Goal: Task Accomplishment & Management: Use online tool/utility

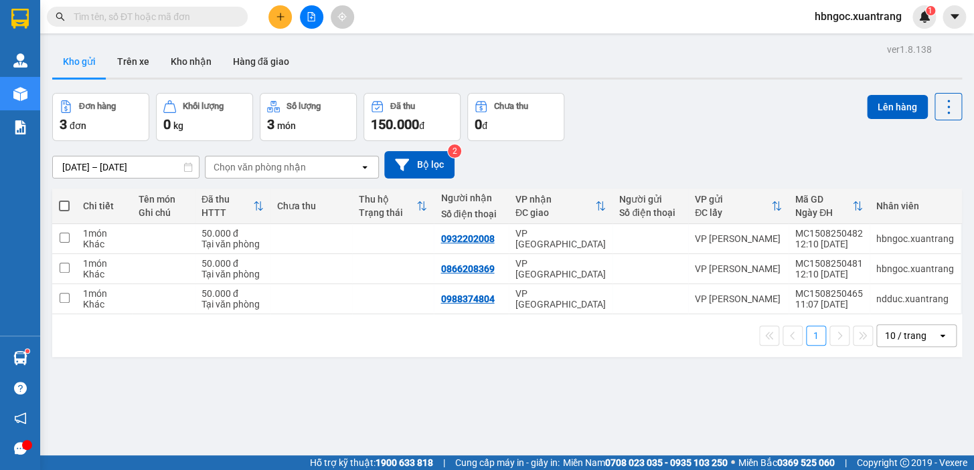
click at [897, 15] on span "hbngoc.xuantrang" at bounding box center [858, 16] width 108 height 17
click at [862, 37] on span "Đăng xuất" at bounding box center [863, 41] width 81 height 15
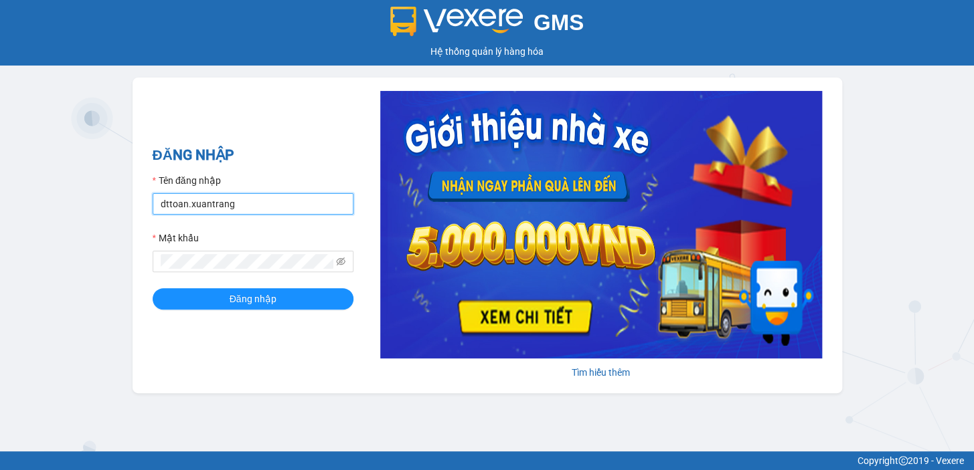
click at [281, 202] on input "dttoan.xuantrang" at bounding box center [253, 203] width 201 height 21
type input "ntnhuyen.xuantrang"
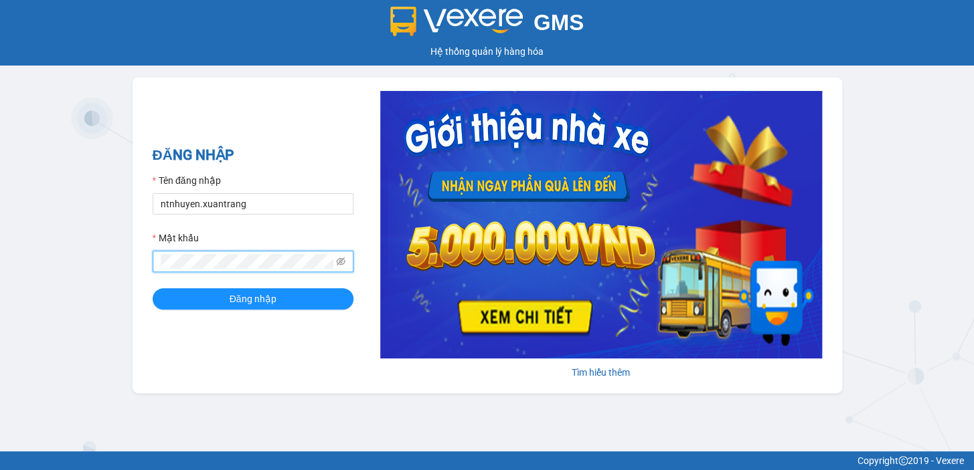
click at [153, 288] on button "Đăng nhập" at bounding box center [253, 298] width 201 height 21
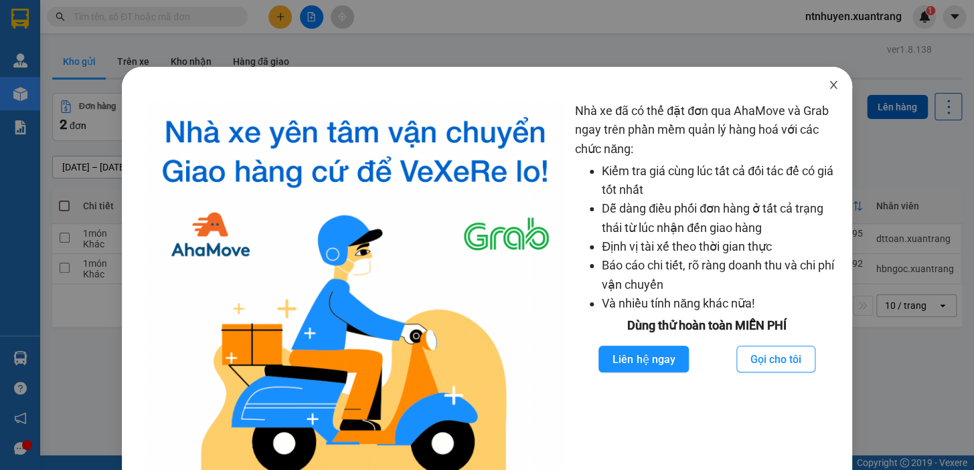
click at [829, 88] on icon "close" at bounding box center [833, 85] width 11 height 11
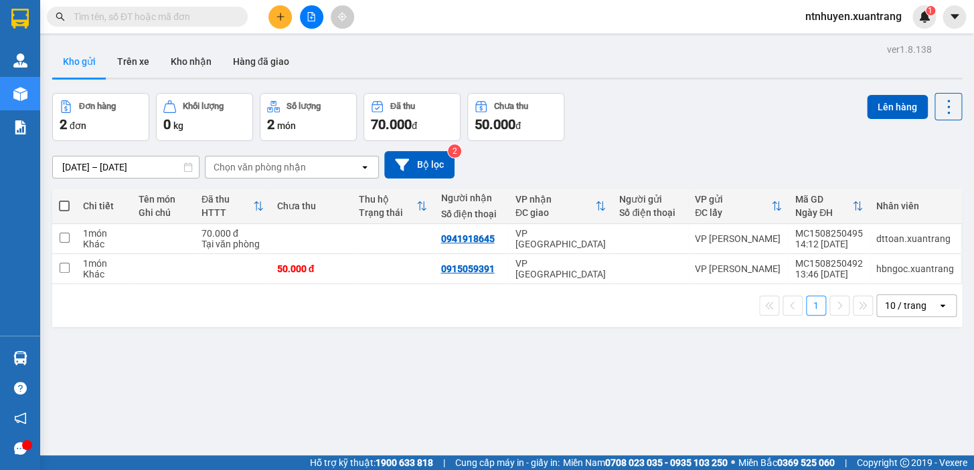
click at [313, 25] on button at bounding box center [311, 16] width 23 height 23
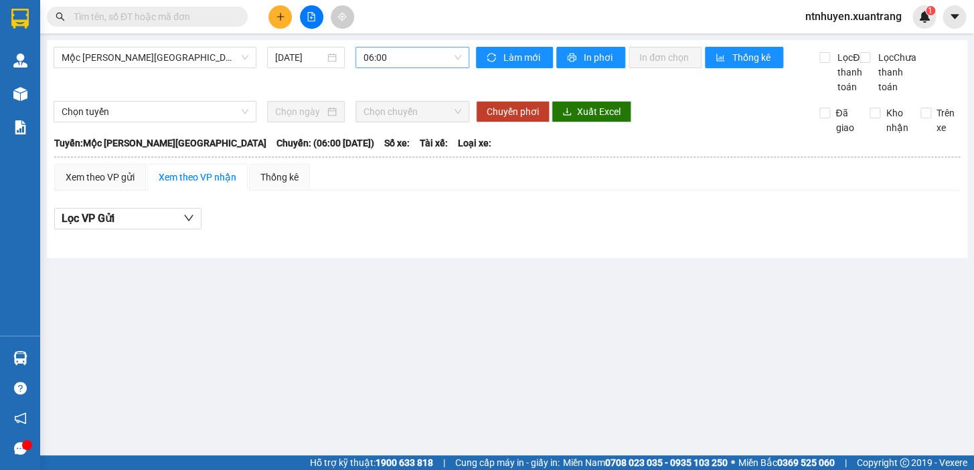
click at [389, 63] on span "06:00" at bounding box center [412, 58] width 98 height 20
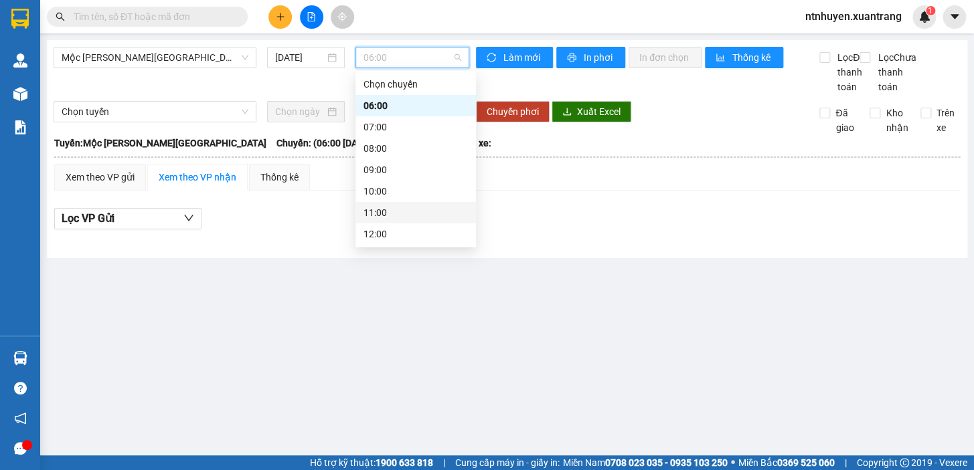
click at [396, 202] on div "11:00" at bounding box center [415, 212] width 120 height 21
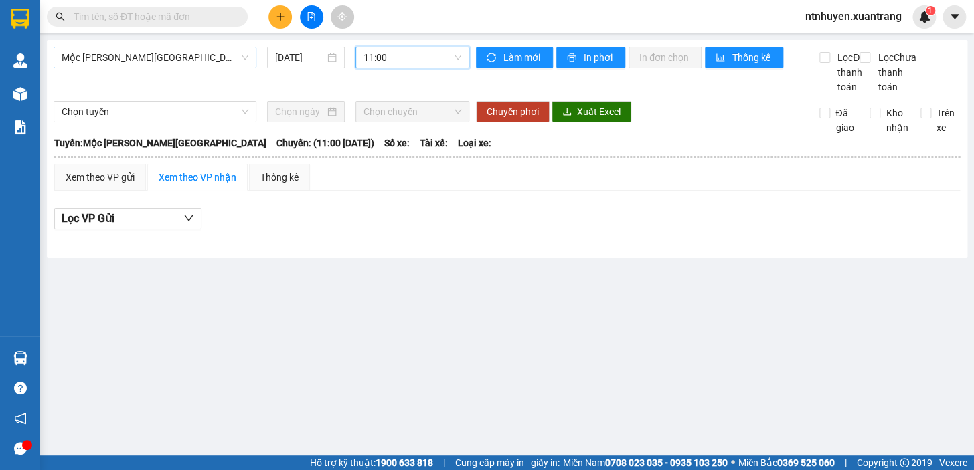
click at [121, 66] on span "Mộc Châu - Hà Nội" at bounding box center [155, 58] width 187 height 20
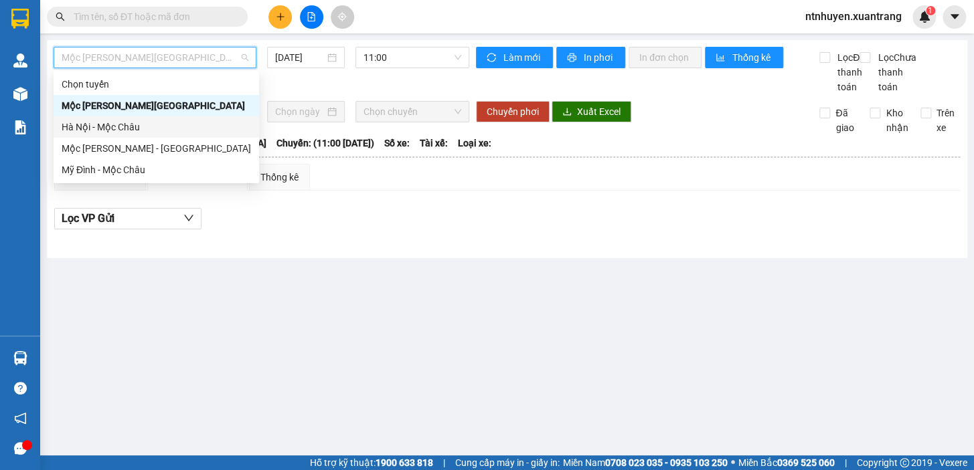
click at [120, 128] on div "Hà Nội - Mộc Châu" at bounding box center [156, 127] width 189 height 15
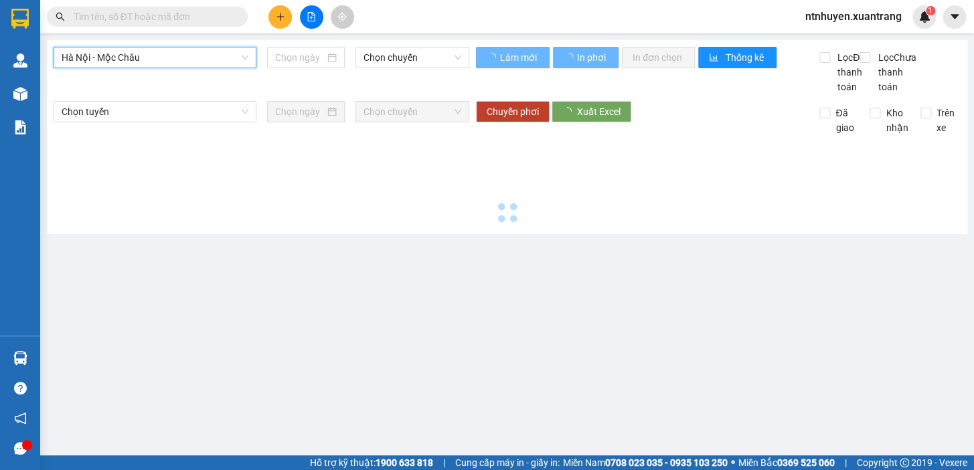
type input "15/08/2025"
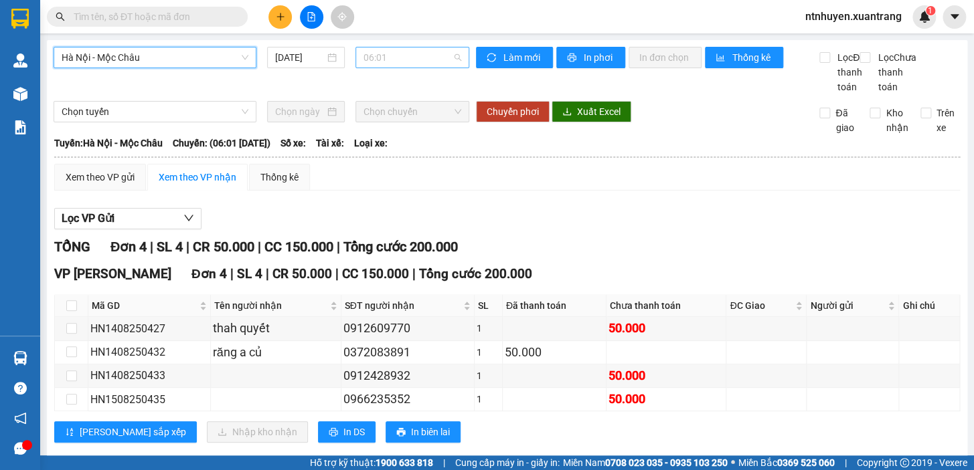
click at [412, 56] on span "06:01" at bounding box center [412, 58] width 98 height 20
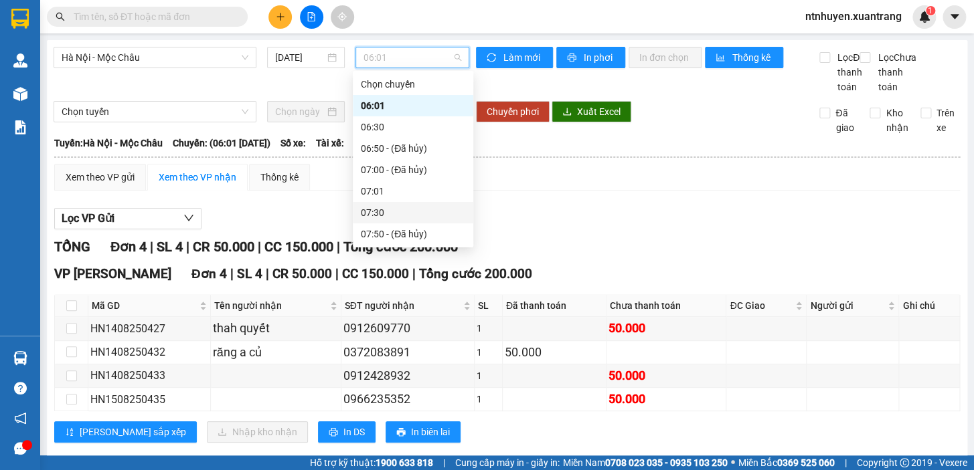
scroll to position [121, 0]
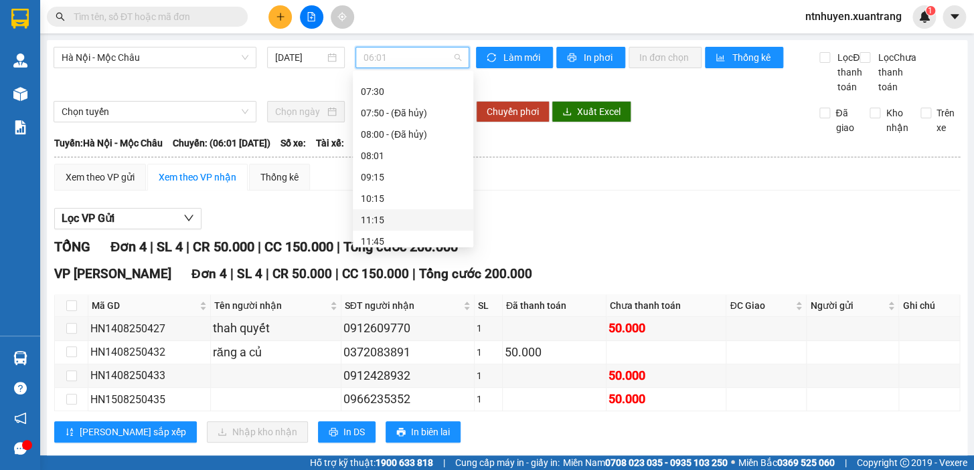
click at [391, 213] on div "11:15" at bounding box center [413, 220] width 104 height 15
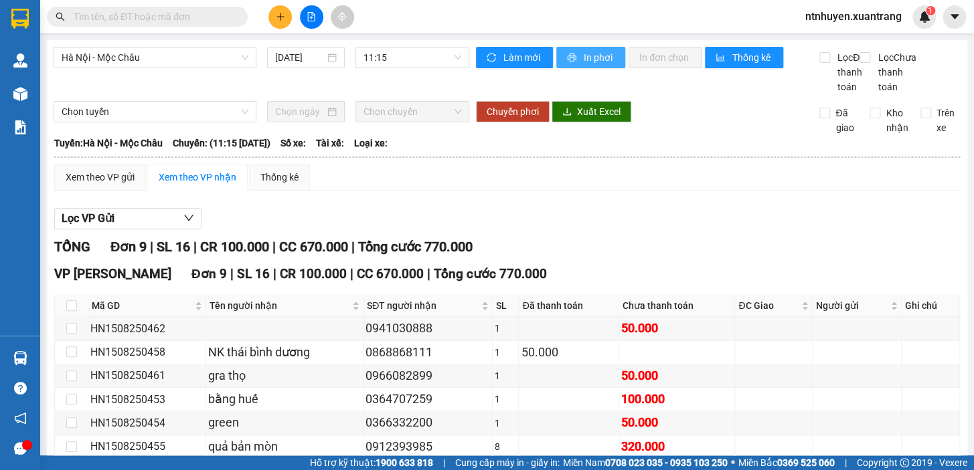
click at [573, 62] on button "In phơi" at bounding box center [590, 57] width 69 height 21
click at [373, 54] on span "11:15" at bounding box center [412, 58] width 98 height 20
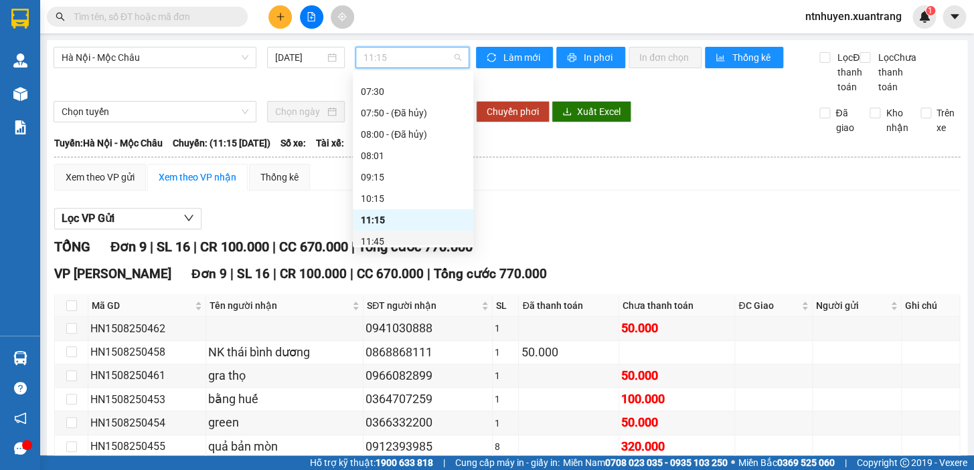
click at [389, 236] on div "11:45" at bounding box center [413, 241] width 104 height 15
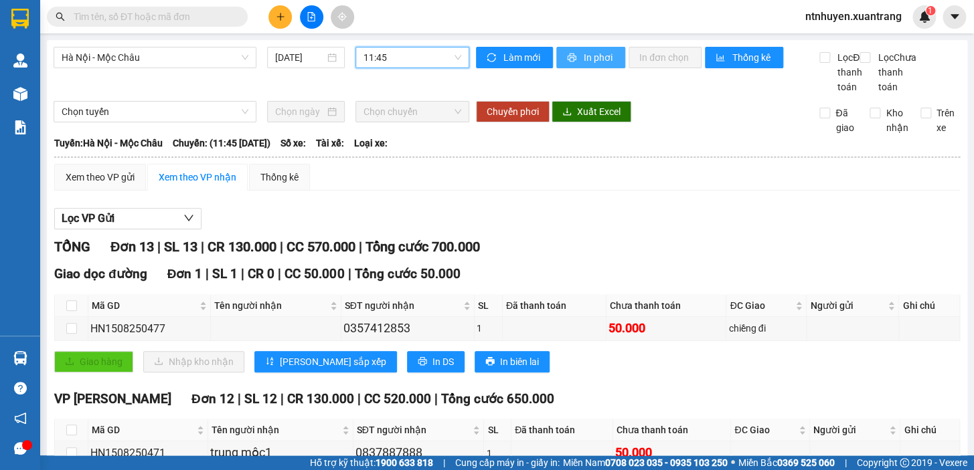
click at [595, 60] on span "In phơi" at bounding box center [599, 57] width 31 height 15
click at [379, 54] on span "11:45" at bounding box center [412, 58] width 98 height 20
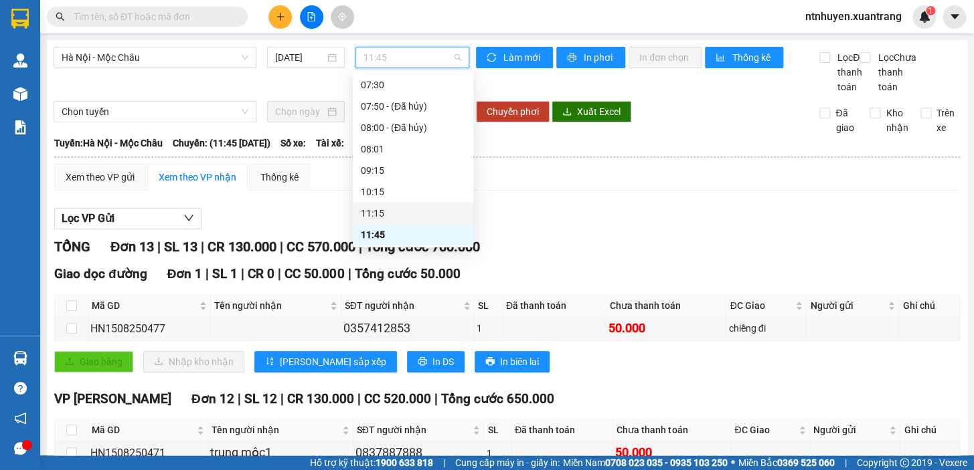
scroll to position [189, 0]
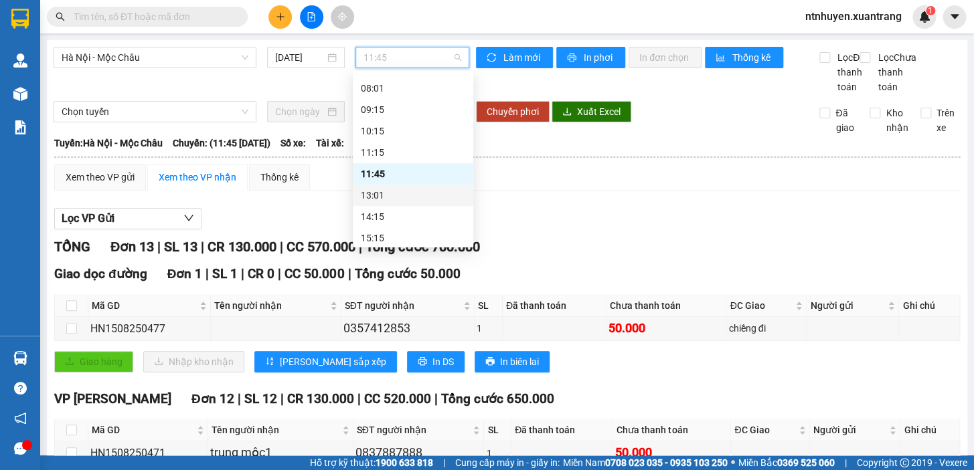
click at [381, 193] on div "13:01" at bounding box center [413, 195] width 104 height 15
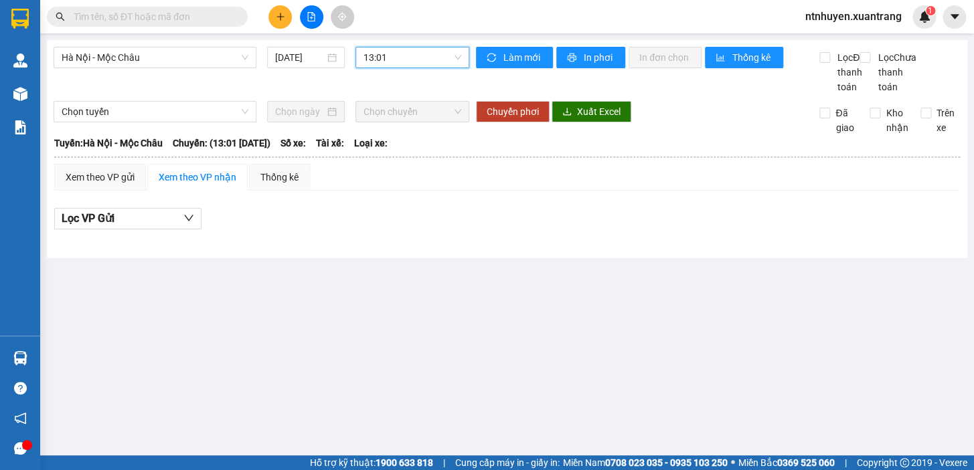
click at [404, 52] on span "13:01" at bounding box center [412, 58] width 98 height 20
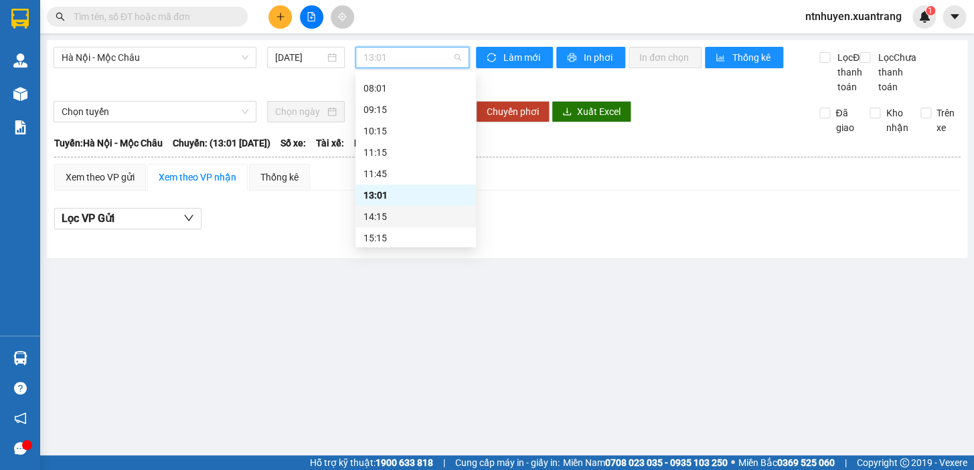
click at [388, 216] on div "14:15" at bounding box center [415, 216] width 104 height 15
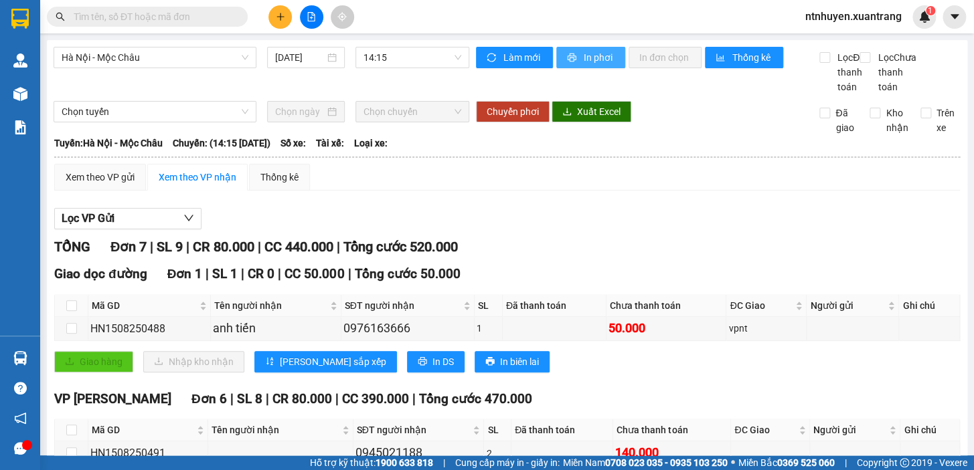
click at [584, 63] on span "In phơi" at bounding box center [599, 57] width 31 height 15
click at [407, 53] on span "14:15" at bounding box center [412, 58] width 98 height 20
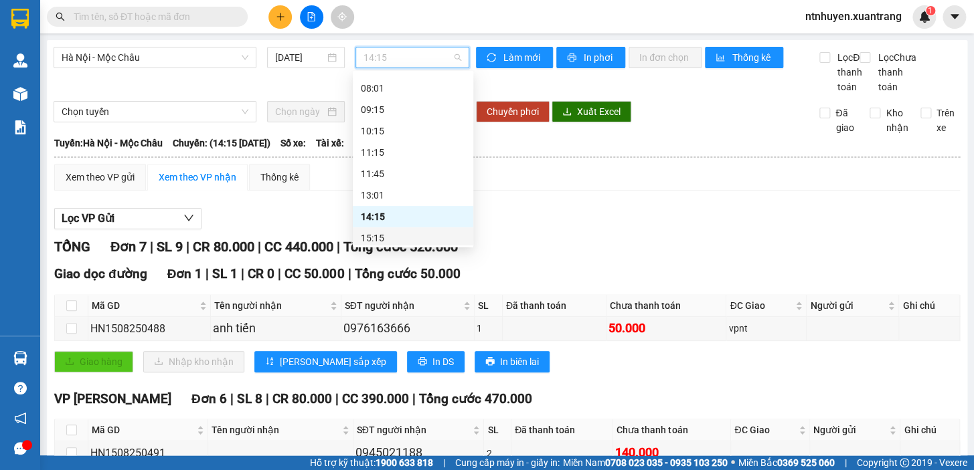
click at [382, 235] on div "15:15" at bounding box center [413, 238] width 104 height 15
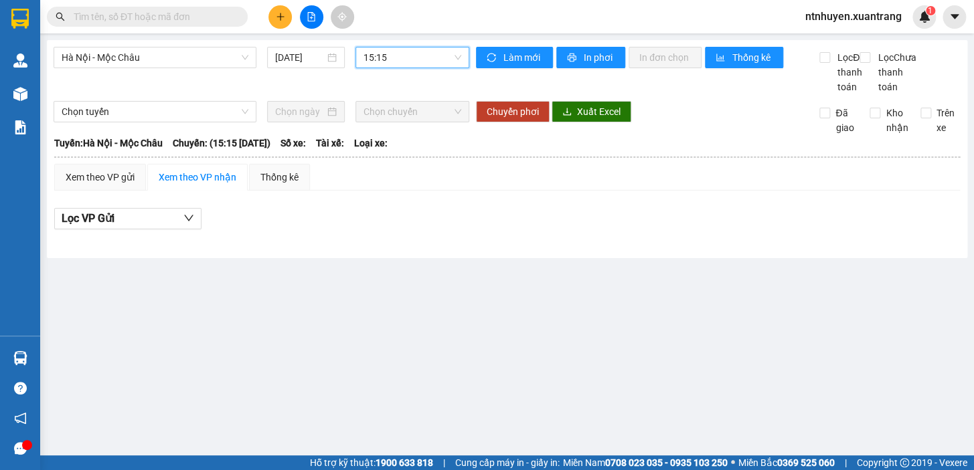
click at [365, 59] on span "15:15" at bounding box center [412, 58] width 98 height 20
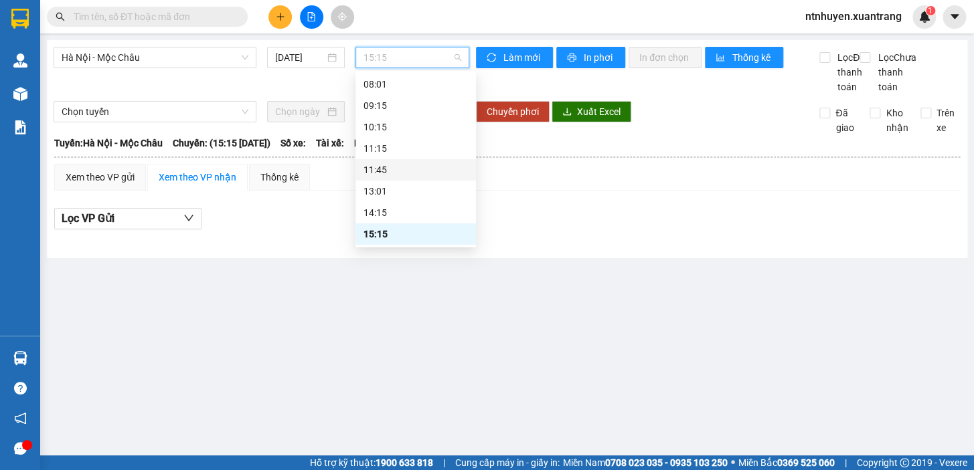
scroll to position [254, 0]
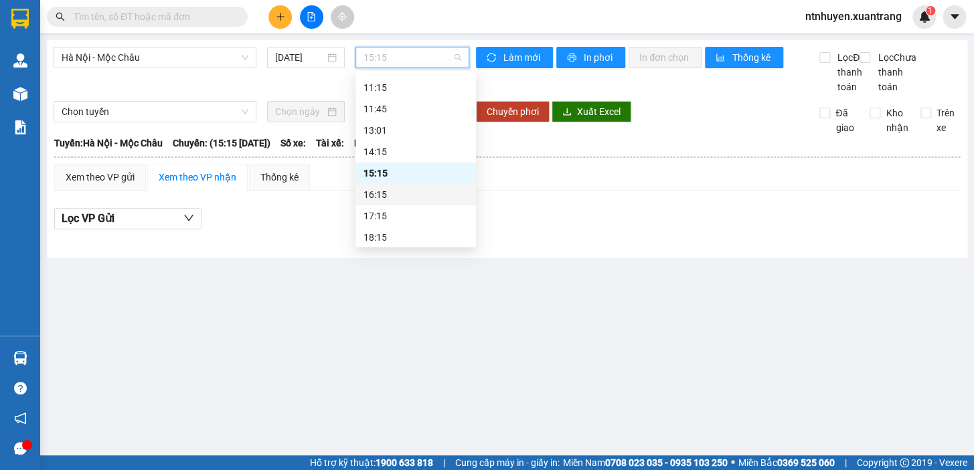
click at [397, 197] on div "16:15" at bounding box center [415, 194] width 104 height 15
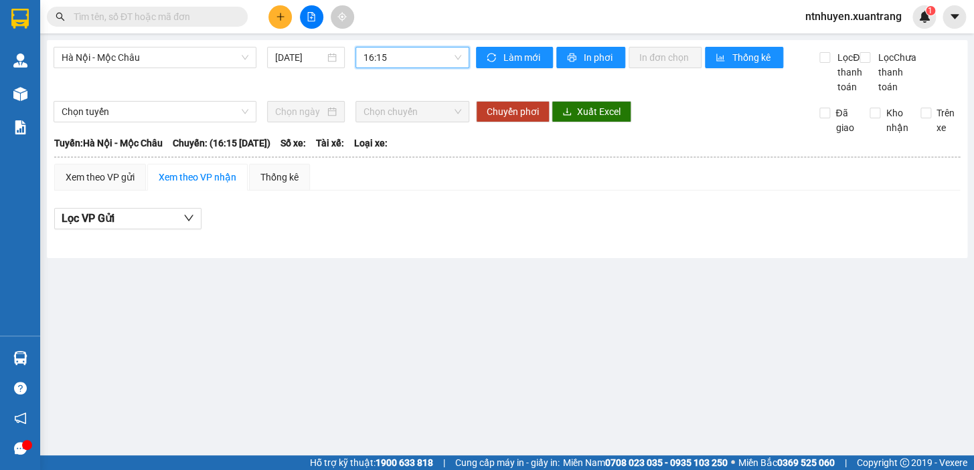
click at [373, 58] on span "16:15" at bounding box center [412, 58] width 98 height 20
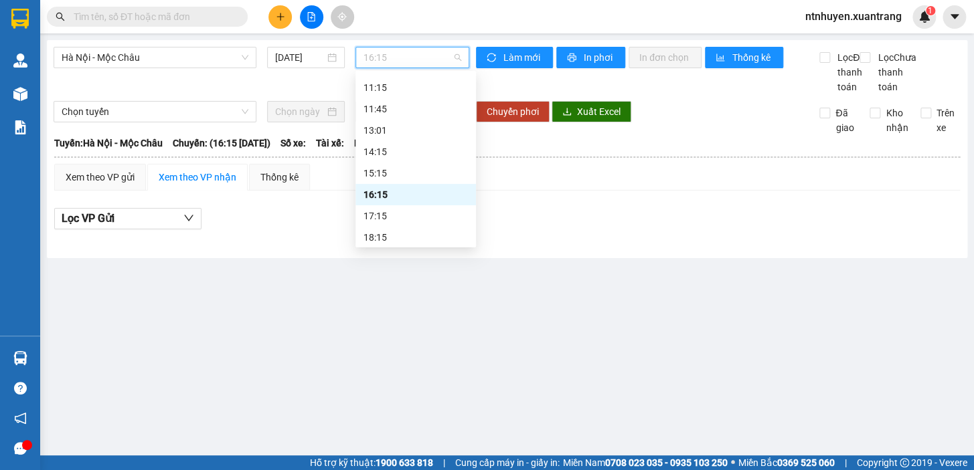
scroll to position [193, 0]
click at [389, 161] on div "11:45" at bounding box center [415, 169] width 120 height 21
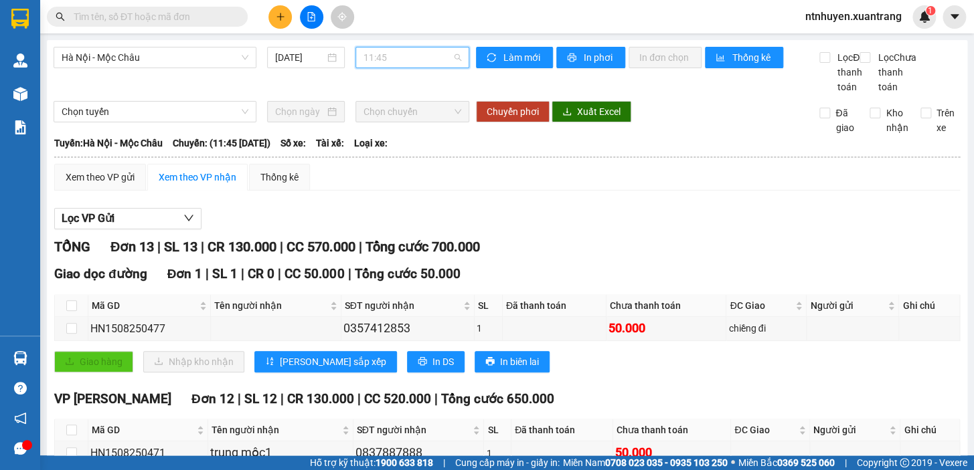
click at [416, 60] on span "11:45" at bounding box center [412, 58] width 98 height 20
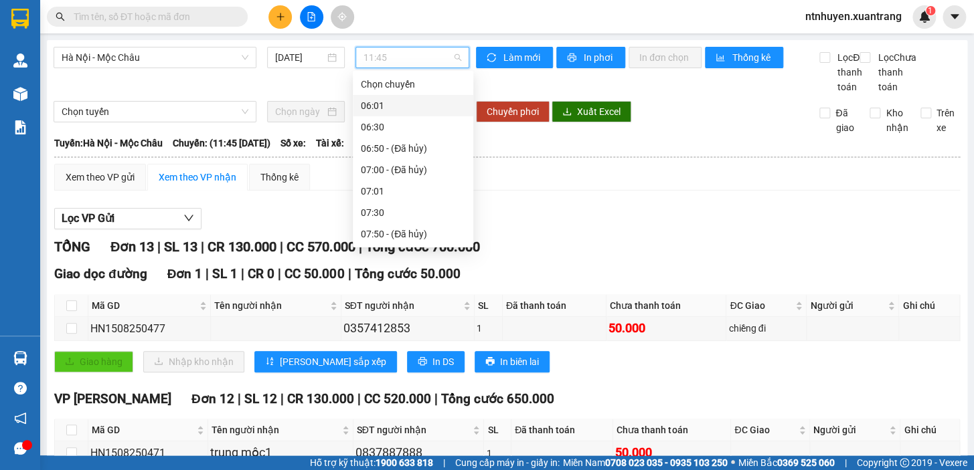
click at [402, 100] on div "06:01" at bounding box center [413, 105] width 104 height 15
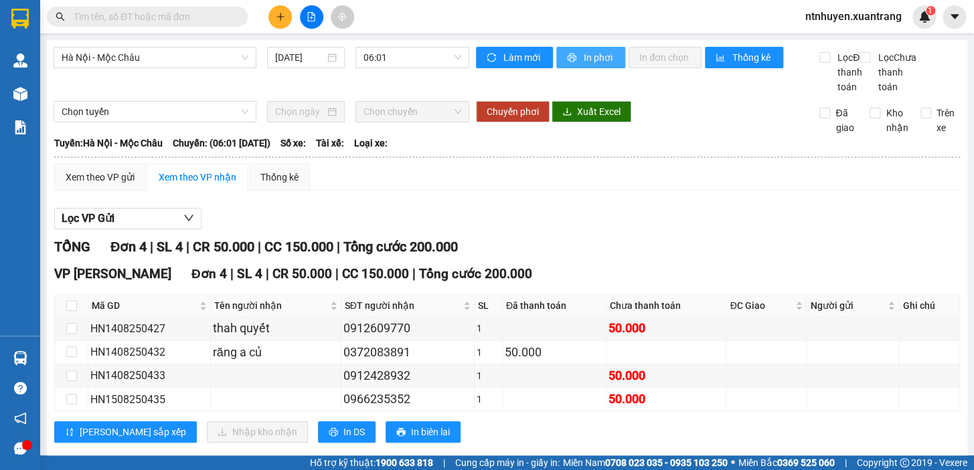
click at [574, 56] on button "In phơi" at bounding box center [590, 57] width 69 height 21
click at [385, 52] on span "06:01" at bounding box center [412, 58] width 98 height 20
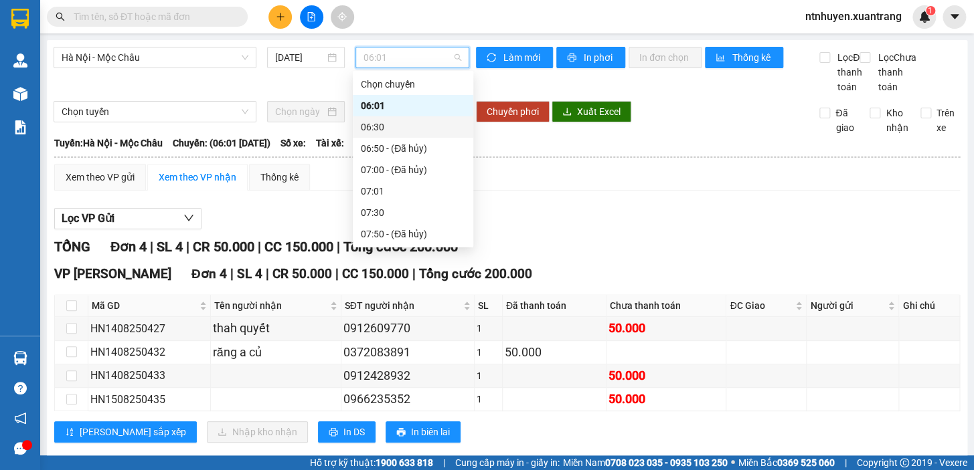
click at [397, 126] on div "06:30" at bounding box center [413, 127] width 104 height 15
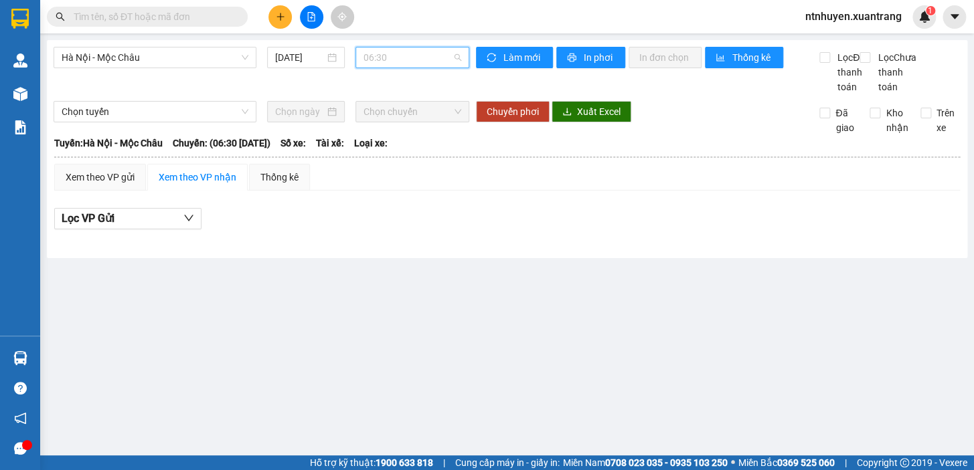
click at [389, 50] on span "06:30" at bounding box center [412, 58] width 98 height 20
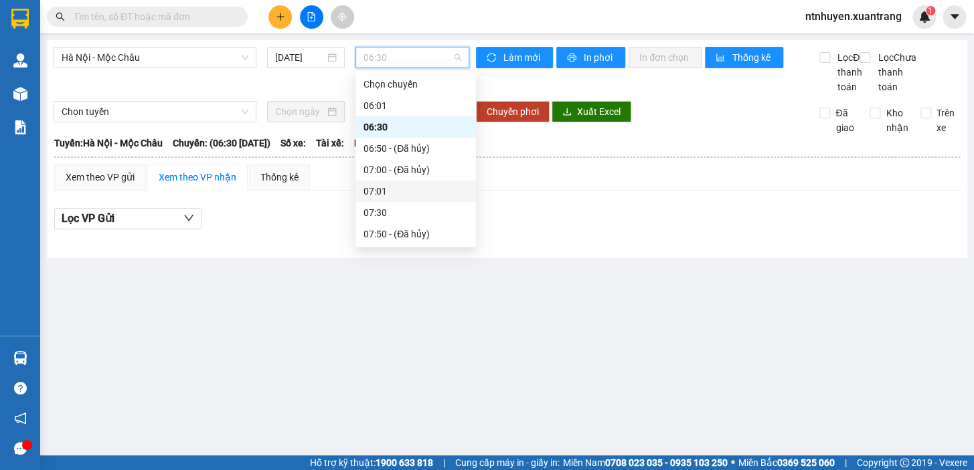
click at [394, 188] on div "07:01" at bounding box center [415, 191] width 104 height 15
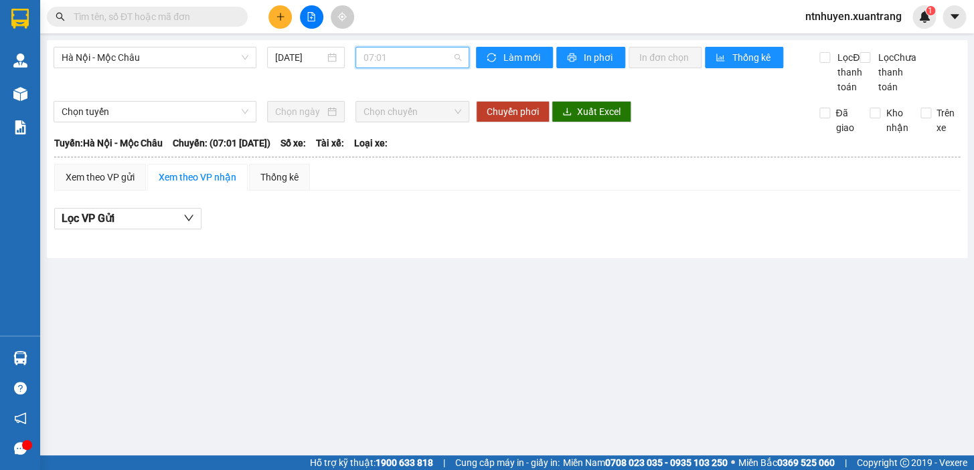
click at [384, 59] on span "07:01" at bounding box center [412, 58] width 98 height 20
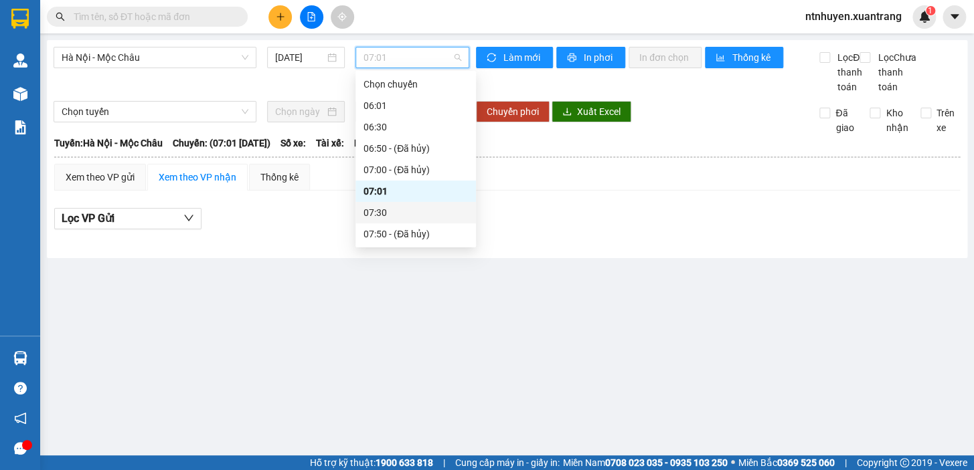
click at [384, 220] on div "07:30" at bounding box center [415, 212] width 104 height 15
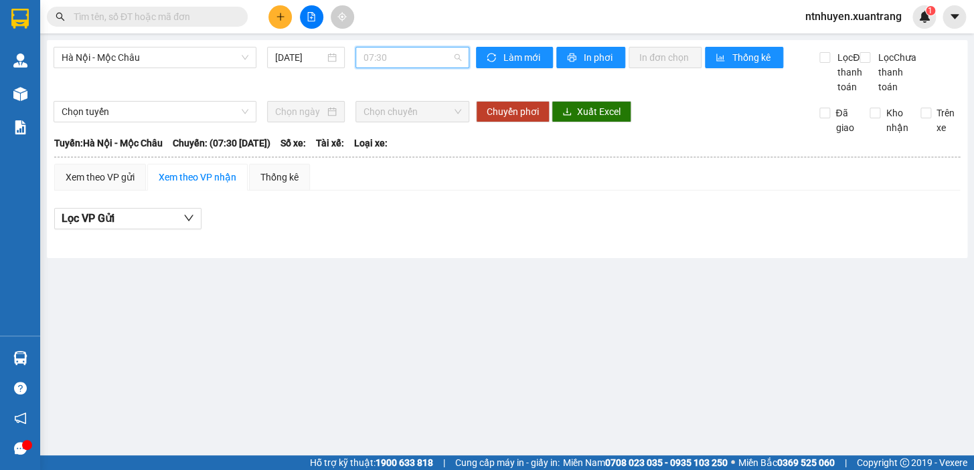
click at [388, 60] on span "07:30" at bounding box center [412, 58] width 98 height 20
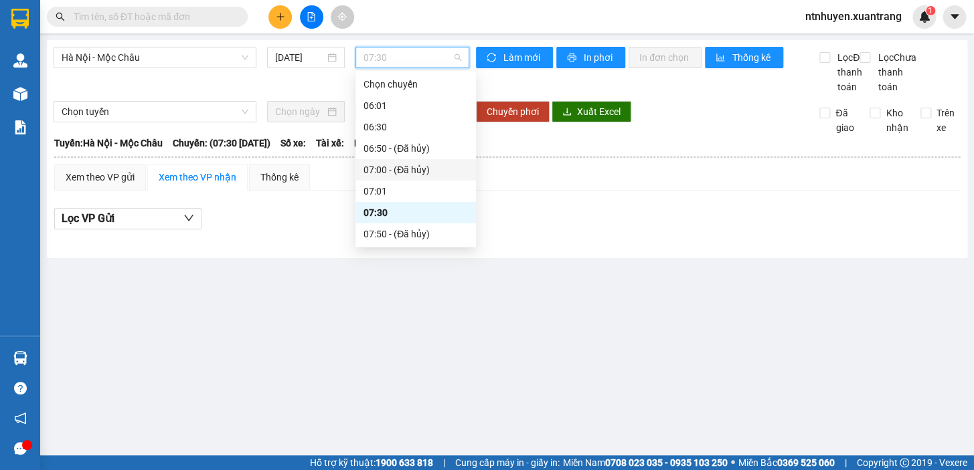
scroll to position [60, 0]
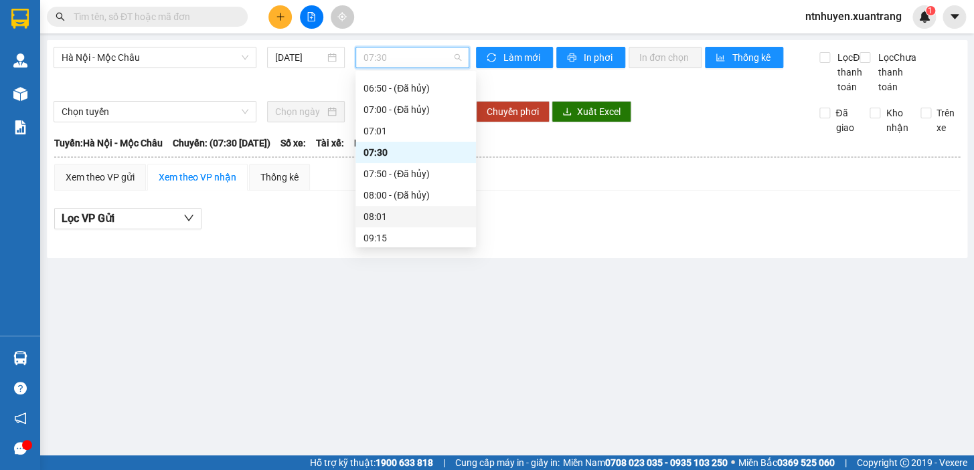
click at [392, 218] on div "08:01" at bounding box center [415, 216] width 104 height 15
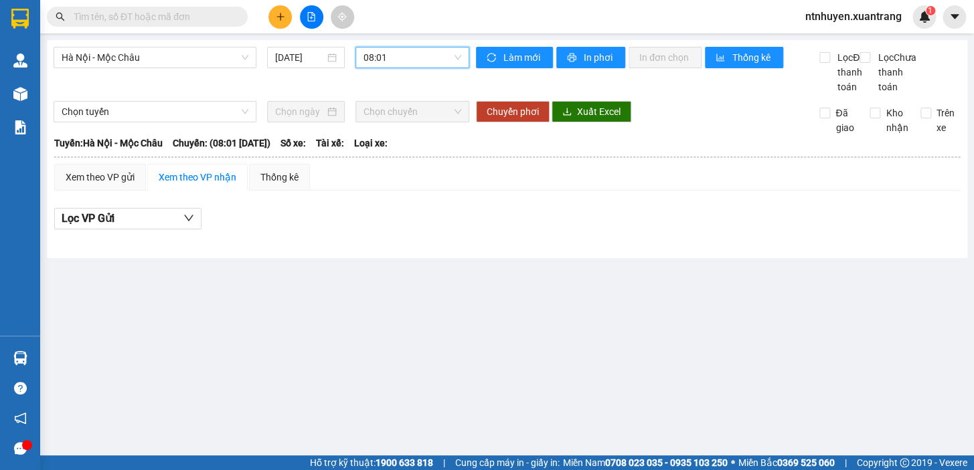
click at [421, 58] on span "08:01" at bounding box center [412, 58] width 98 height 20
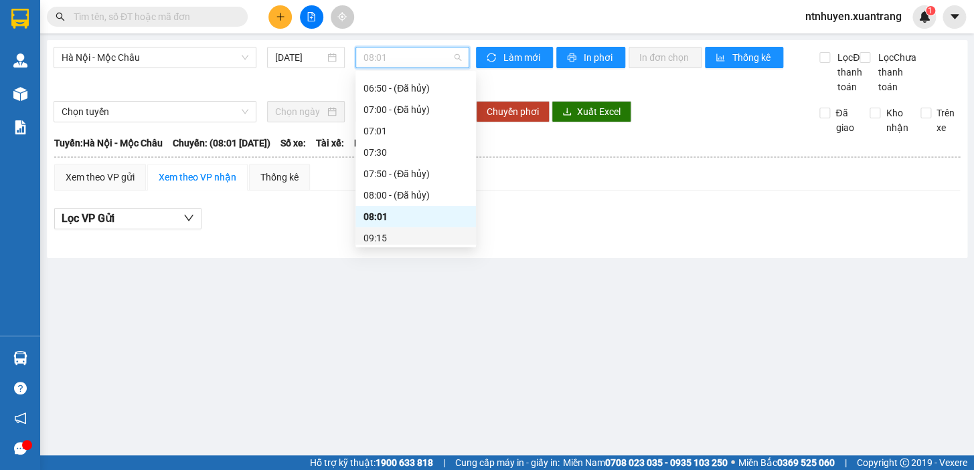
click at [396, 232] on div "09:15" at bounding box center [415, 238] width 104 height 15
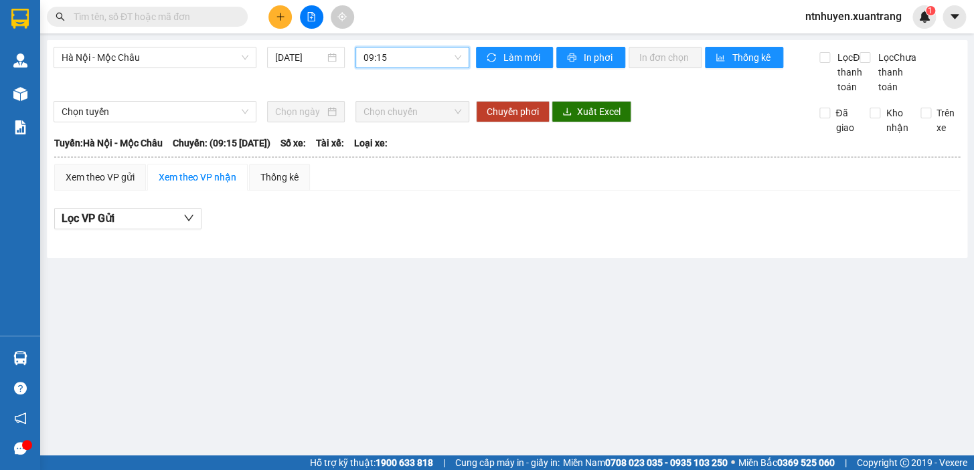
click at [405, 60] on span "09:15" at bounding box center [412, 58] width 98 height 20
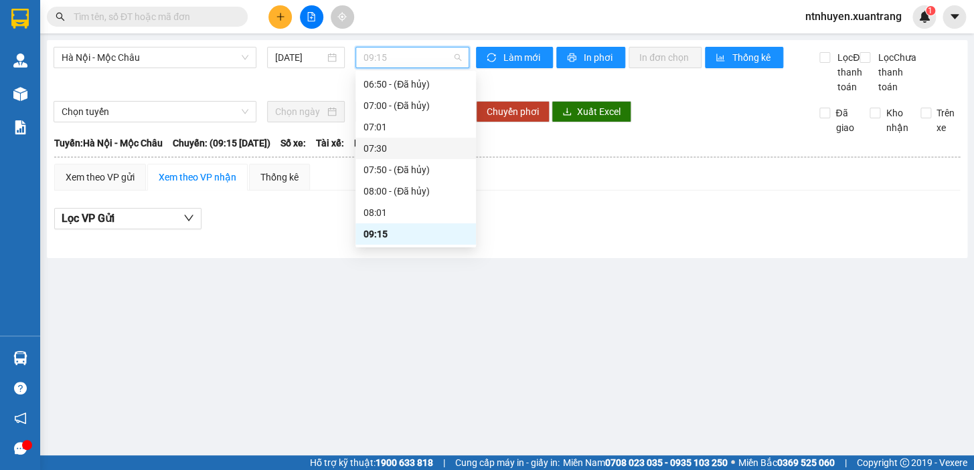
scroll to position [186, 0]
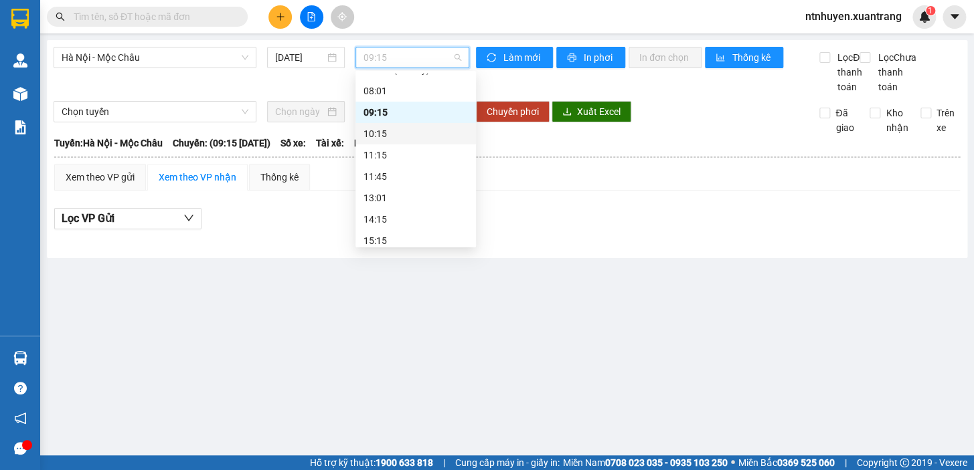
click at [408, 130] on div "10:15" at bounding box center [415, 133] width 104 height 15
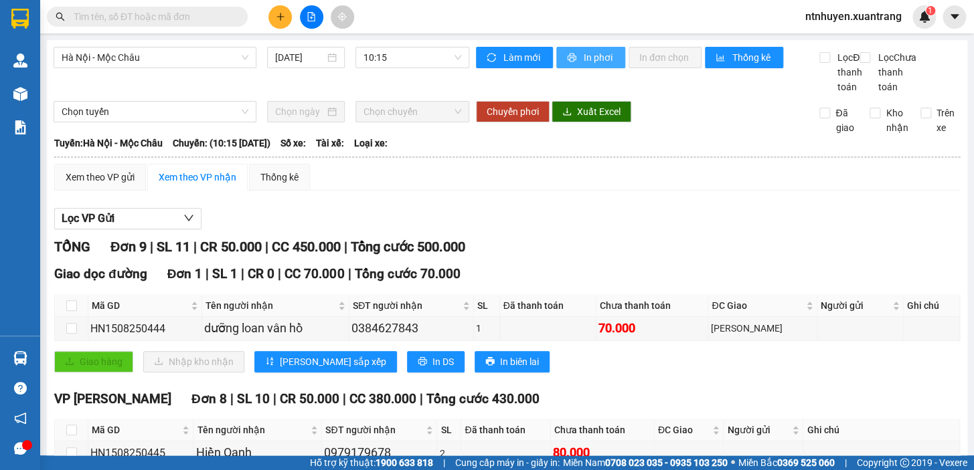
click at [574, 58] on button "In phơi" at bounding box center [590, 57] width 69 height 21
click at [383, 53] on span "10:15" at bounding box center [412, 58] width 98 height 20
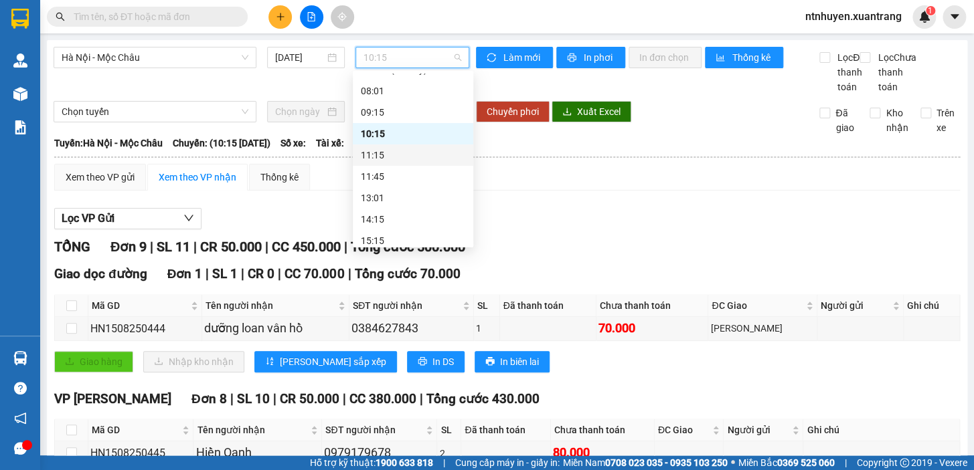
click at [408, 156] on div "11:15" at bounding box center [413, 155] width 104 height 15
